Goal: Task Accomplishment & Management: Manage account settings

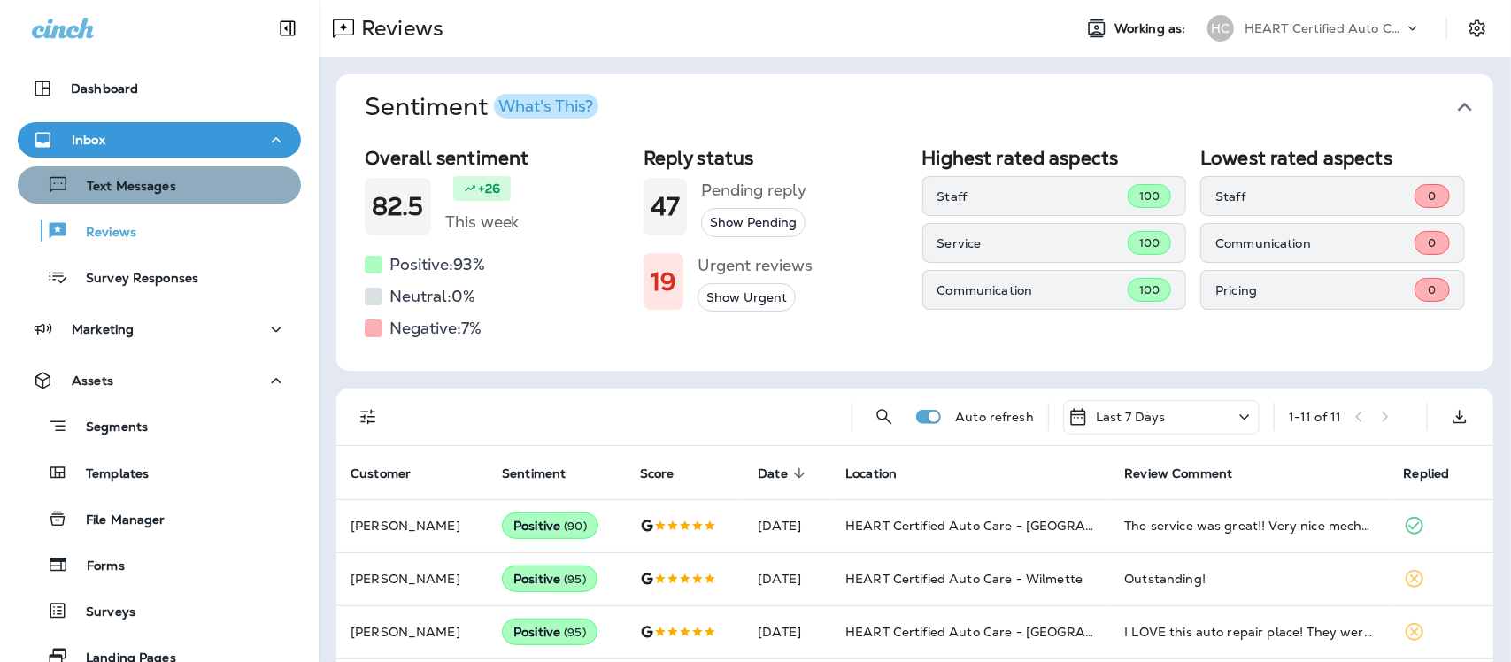
click at [166, 186] on p "Text Messages" at bounding box center [122, 187] width 107 height 17
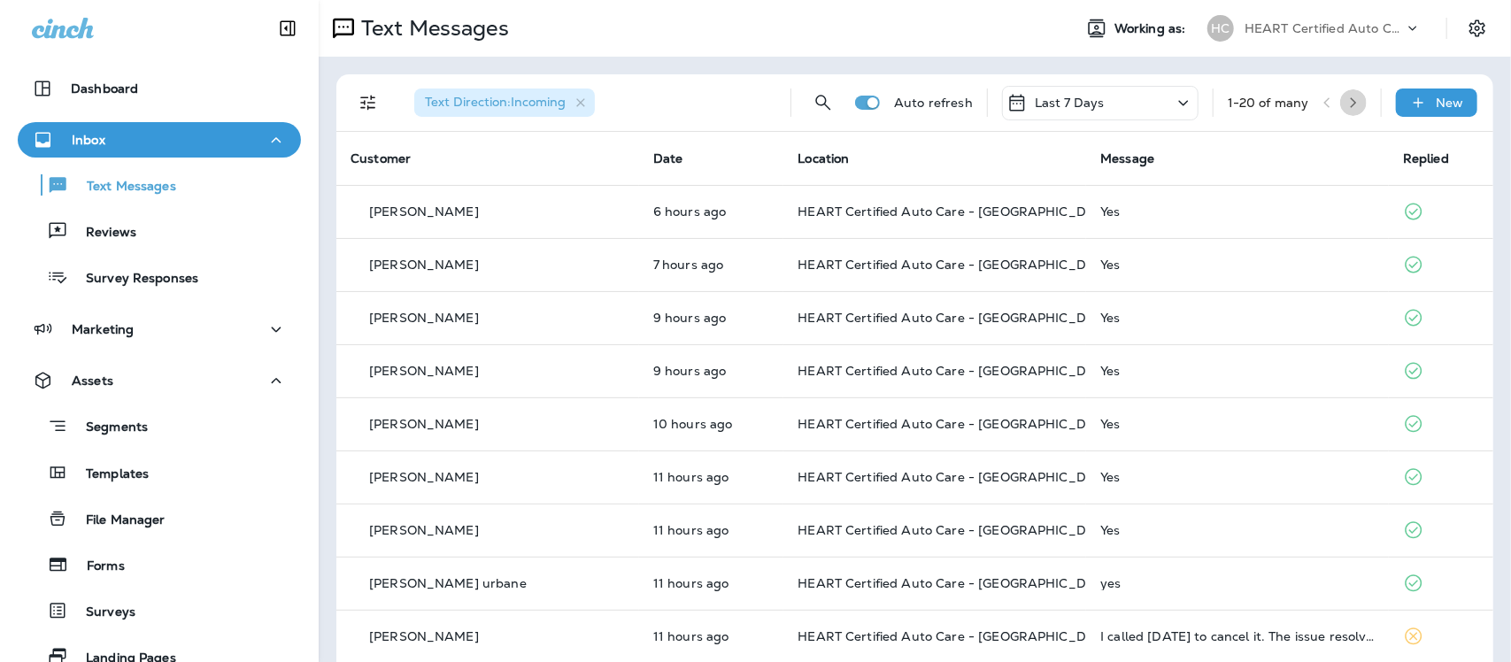
click at [1347, 98] on icon "button" at bounding box center [1353, 102] width 12 height 12
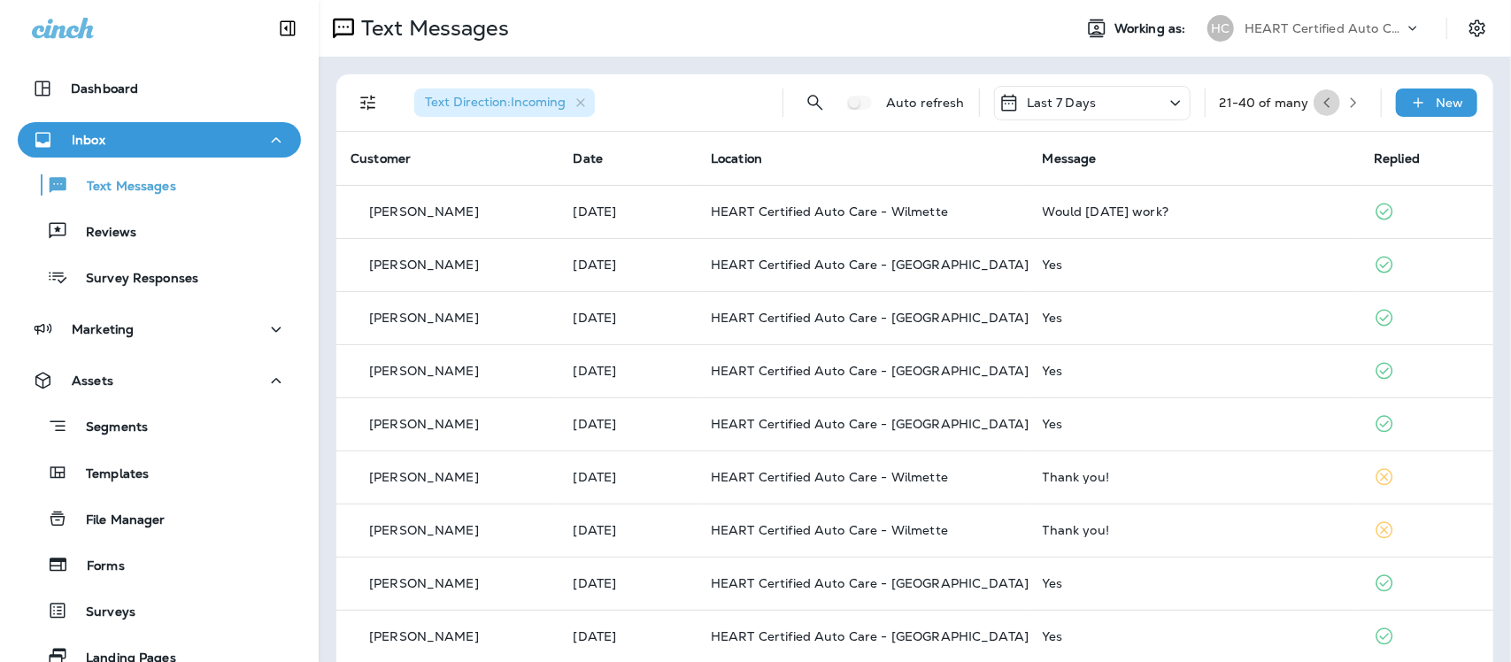
click at [1321, 104] on icon "button" at bounding box center [1327, 102] width 12 height 12
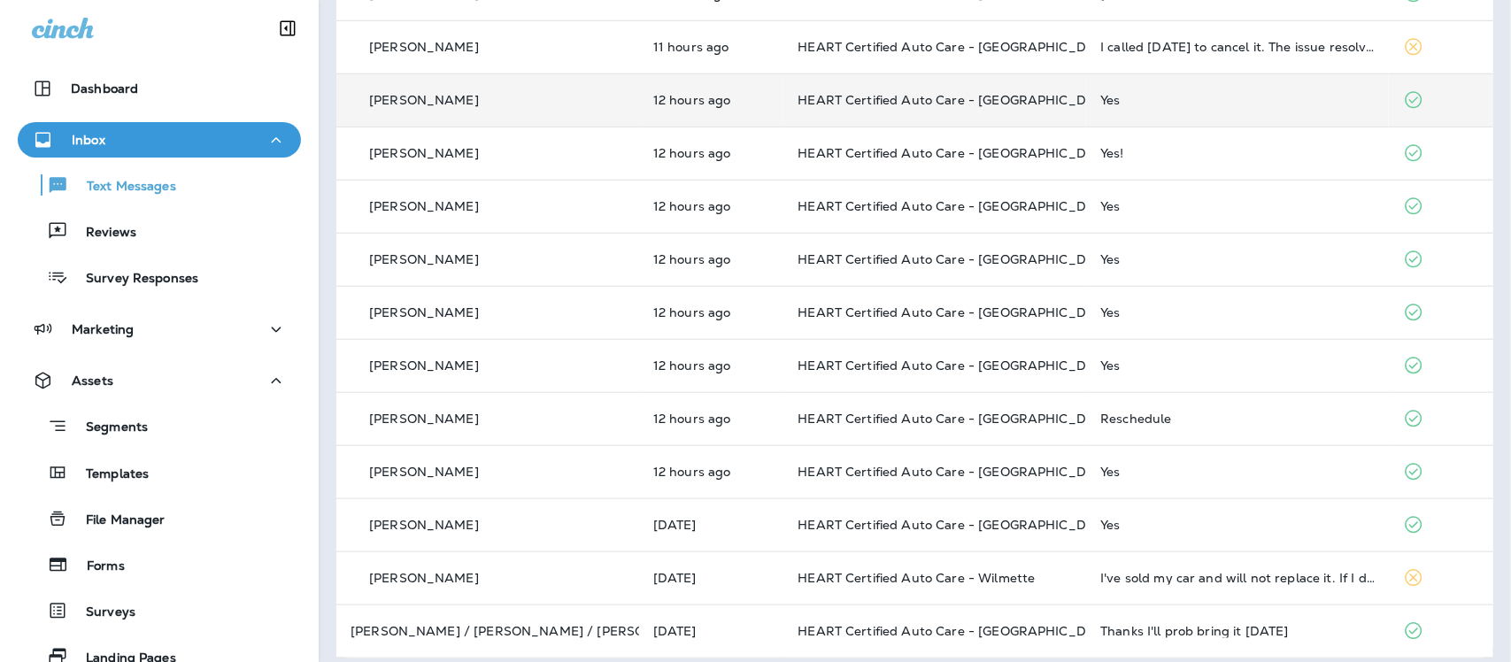
scroll to position [603, 0]
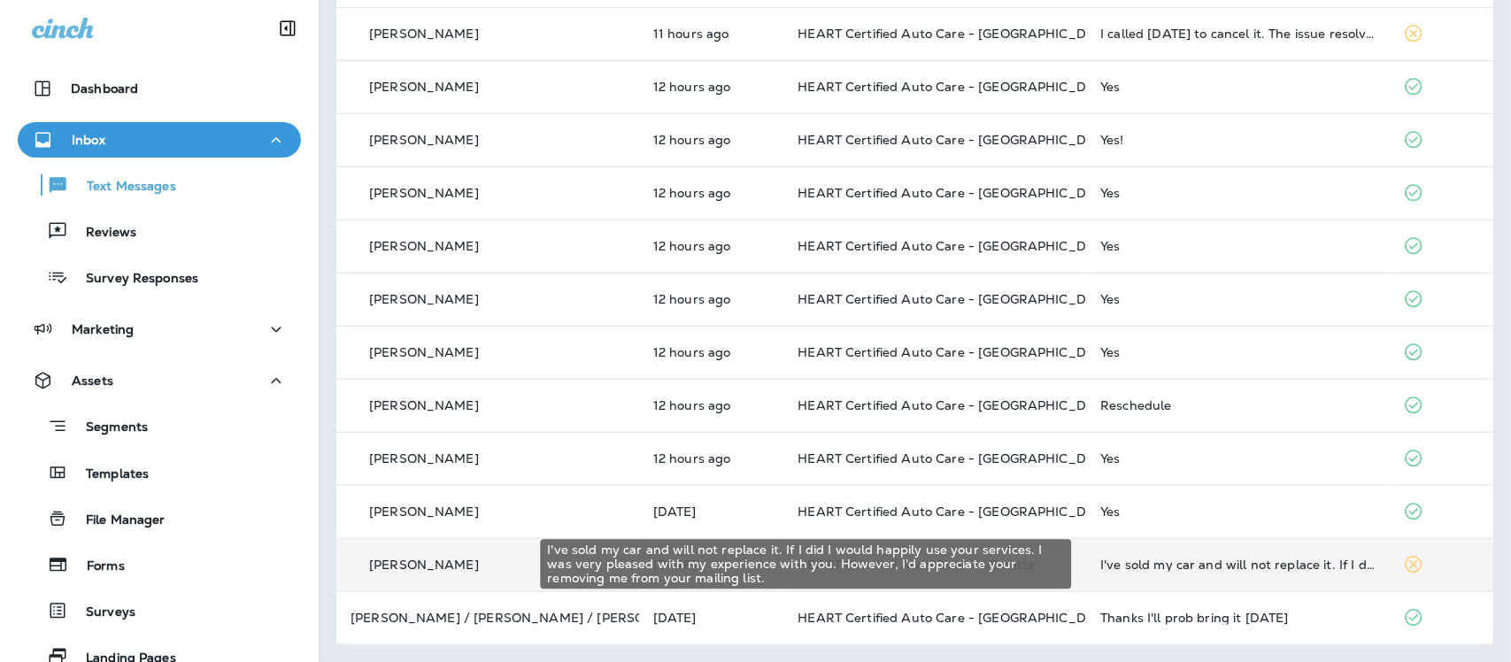
click at [1242, 558] on div "I've sold my car and will not replace it. If I did I would happily use your ser…" at bounding box center [1237, 565] width 274 height 14
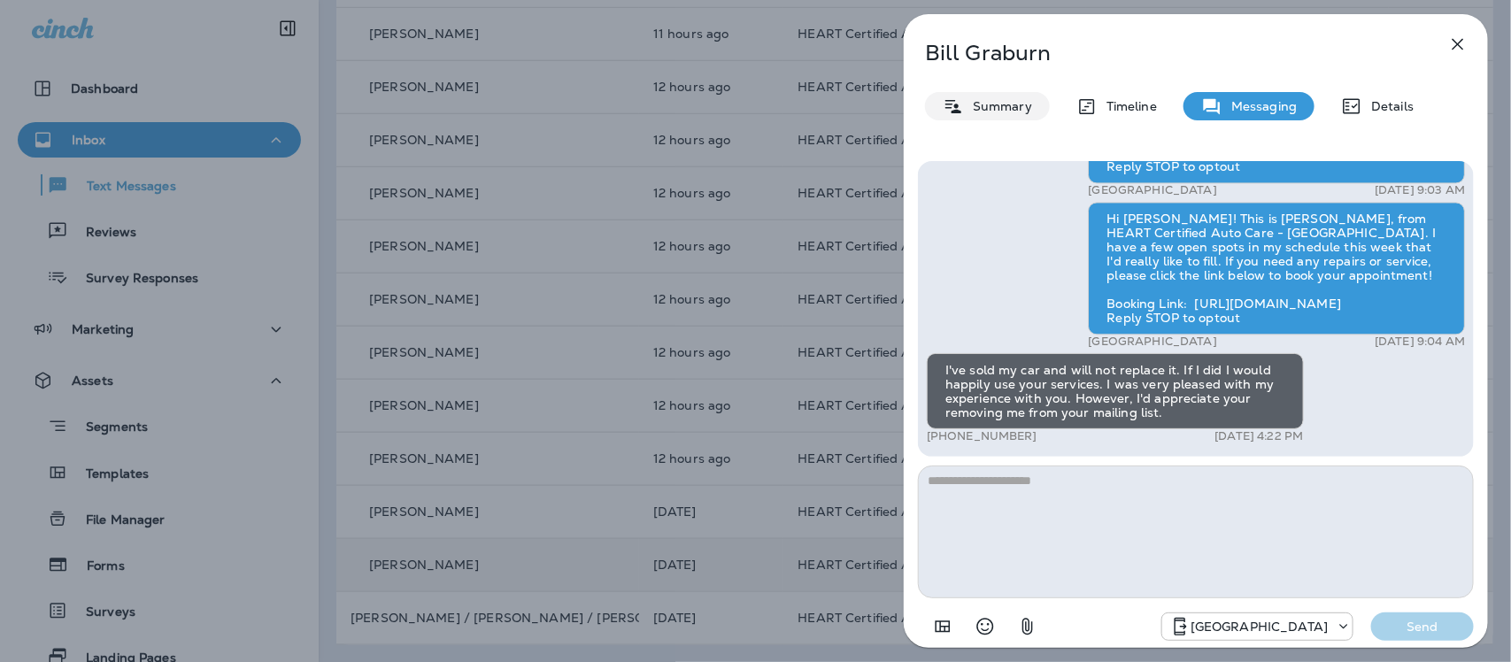
click at [987, 113] on div "Summary" at bounding box center [987, 106] width 125 height 28
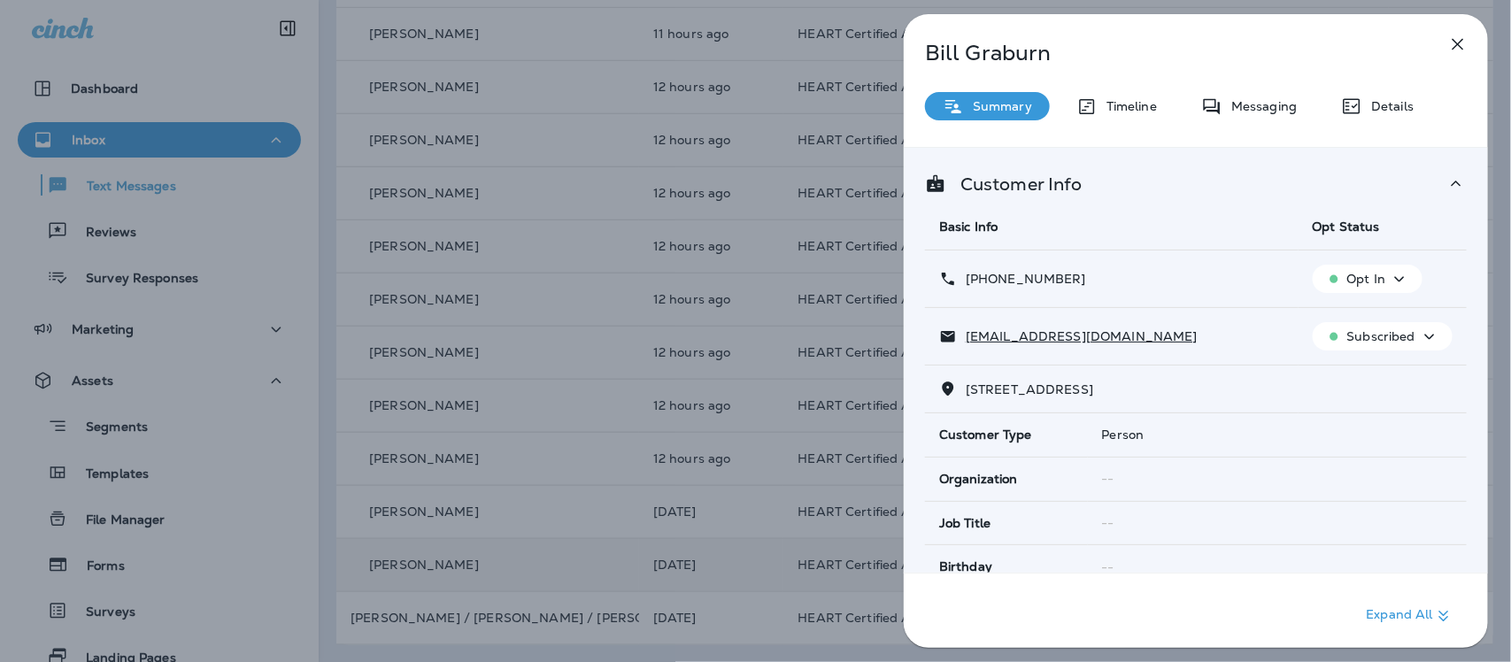
click at [1400, 279] on icon "button" at bounding box center [1399, 279] width 21 height 22
click at [1361, 314] on p "Opt out" at bounding box center [1354, 321] width 48 height 14
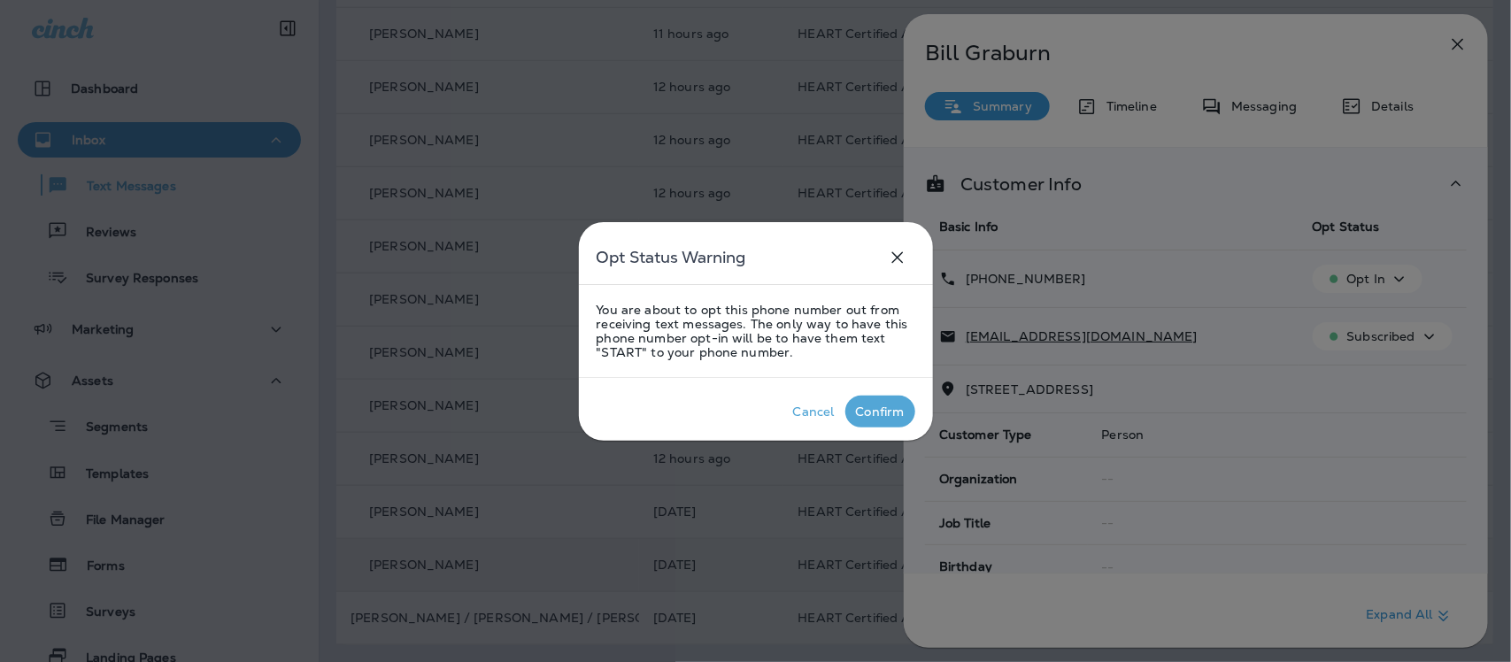
click at [882, 410] on div "Confirm" at bounding box center [880, 412] width 49 height 14
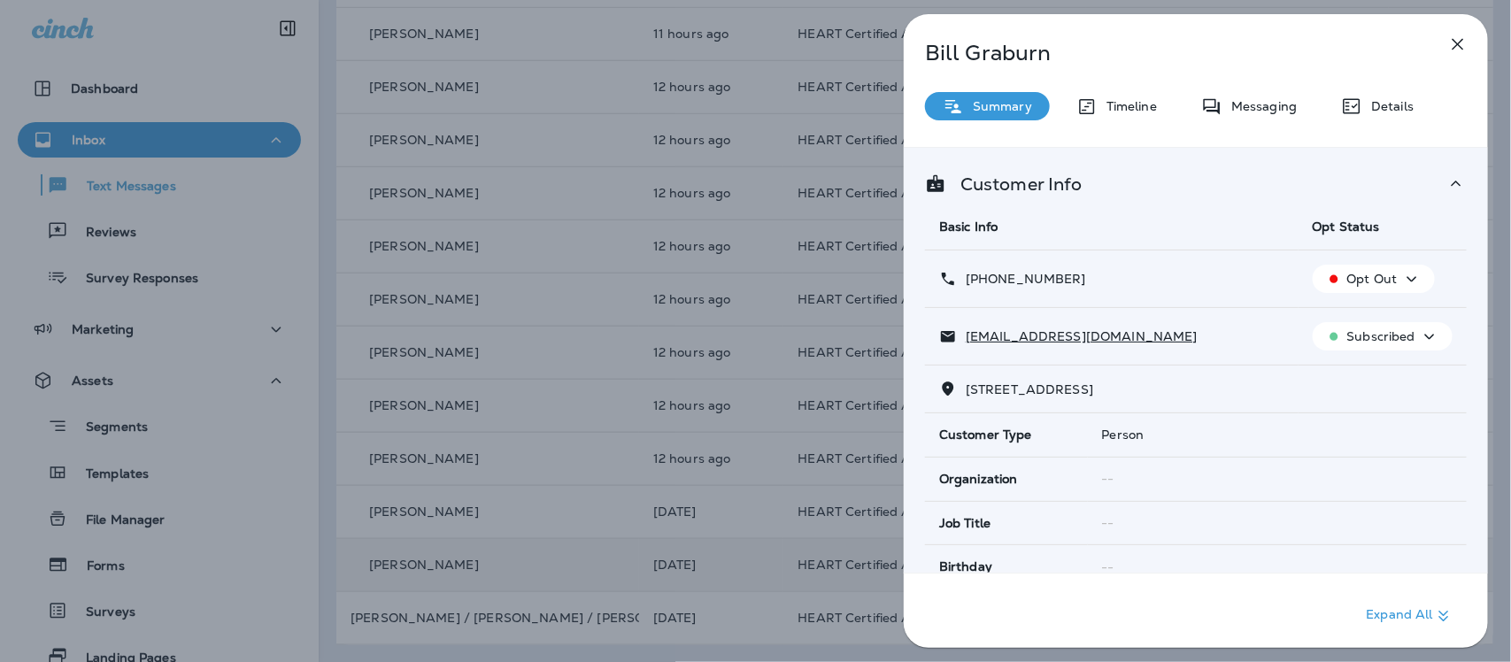
click at [1465, 34] on icon "button" at bounding box center [1457, 44] width 21 height 21
